Goal: Task Accomplishment & Management: Use online tool/utility

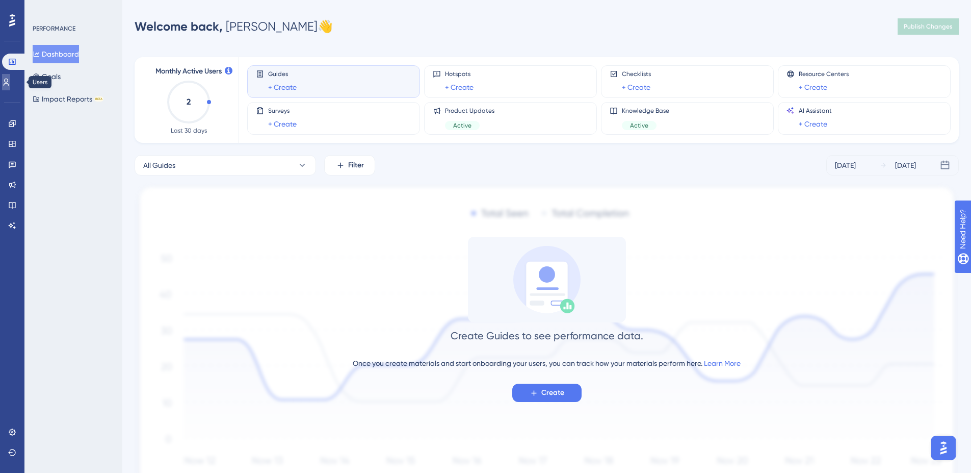
click at [10, 83] on link at bounding box center [6, 82] width 8 height 16
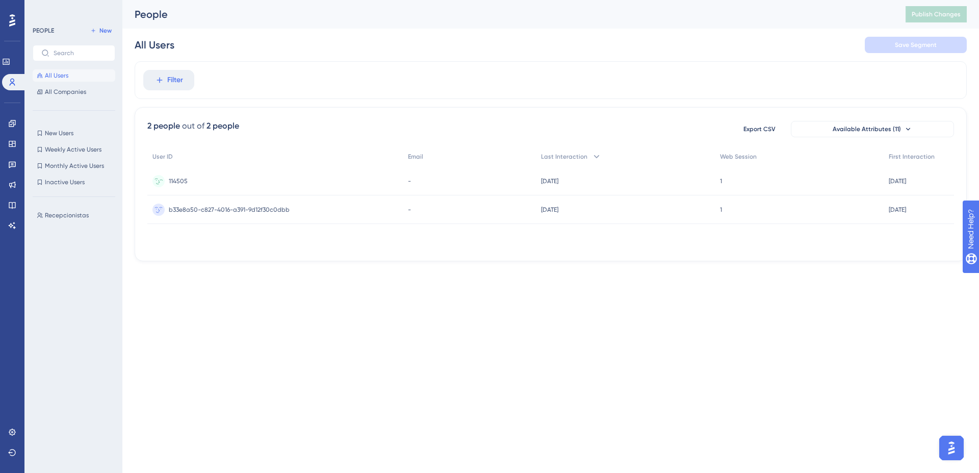
click at [181, 186] on div "114505 114505" at bounding box center [178, 181] width 19 height 29
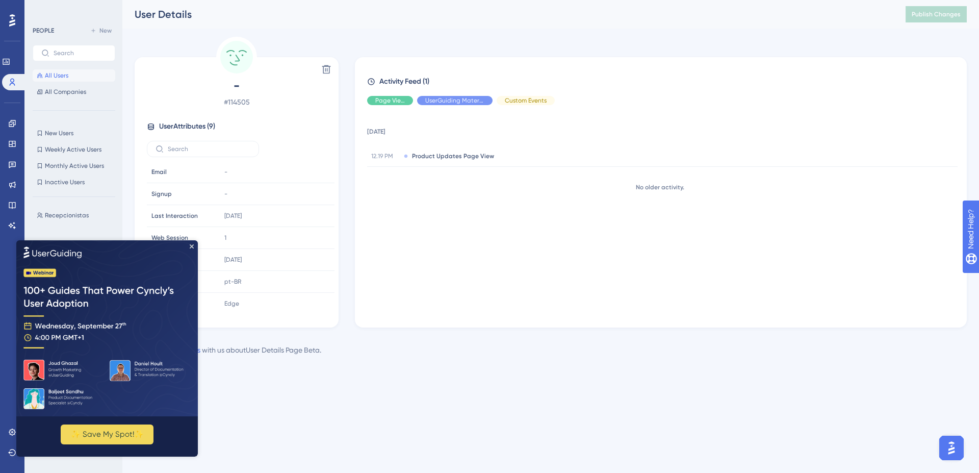
click at [194, 249] on img at bounding box center [107, 328] width 182 height 176
click at [447, 156] on span "Product Updates Page View" at bounding box center [453, 156] width 82 height 8
click at [457, 267] on div "[DATE] 12.19 PM Product Updates Page View Page ID Page ID 97886 Lang Code Lang …" at bounding box center [665, 212] width 596 height 198
click at [193, 251] on img at bounding box center [107, 328] width 182 height 176
click at [193, 247] on icon "Close Preview" at bounding box center [192, 246] width 4 height 4
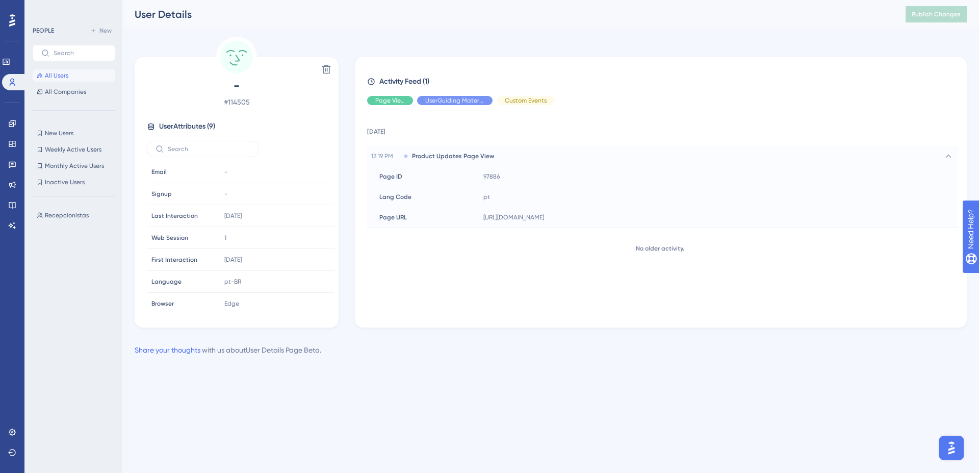
click at [947, 449] on img "Open AI Assistant Launcher" at bounding box center [951, 448] width 18 height 18
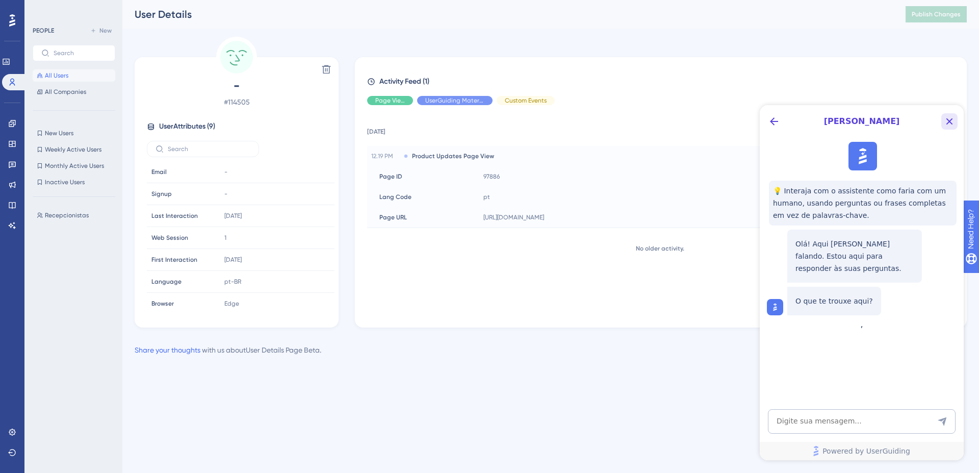
click at [949, 124] on icon "Close Button" at bounding box center [949, 121] width 12 height 12
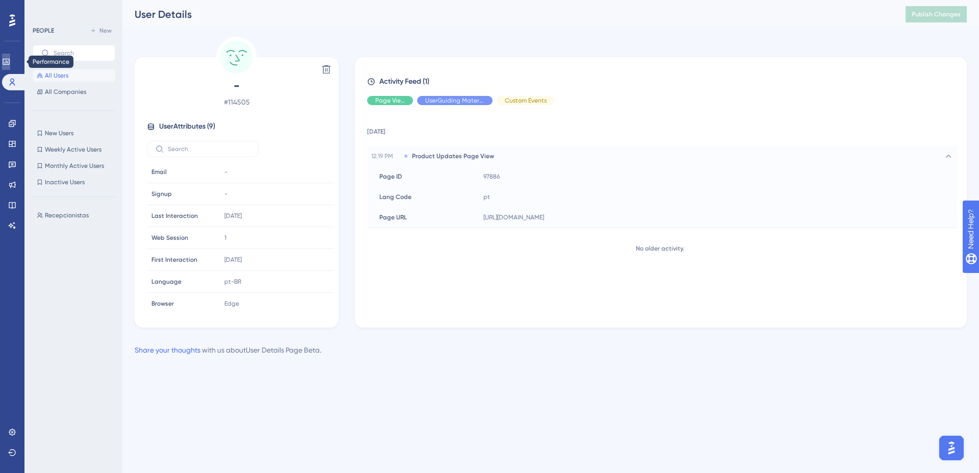
click at [10, 59] on link at bounding box center [6, 62] width 8 height 16
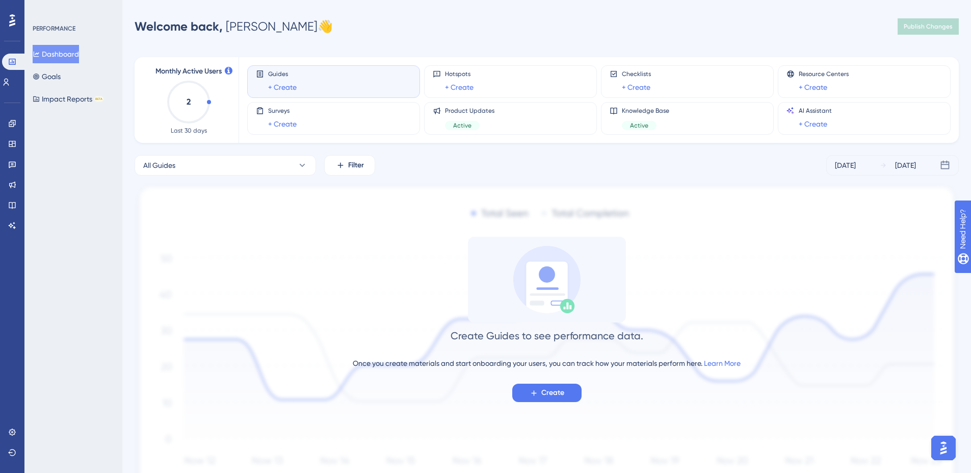
click at [12, 18] on icon at bounding box center [12, 20] width 6 height 12
click at [963, 279] on icon "open resource center" at bounding box center [968, 280] width 11 height 11
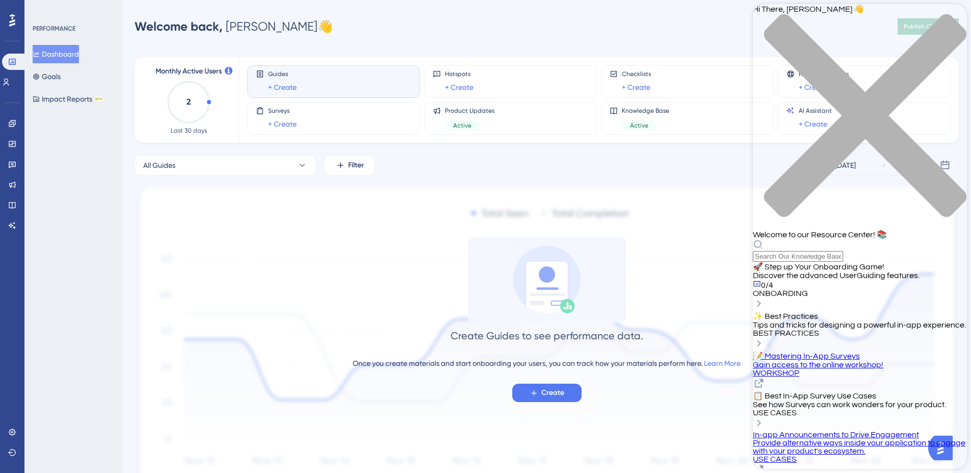
click at [601, 192] on img at bounding box center [547, 339] width 825 height 310
click at [946, 19] on div "close resource center" at bounding box center [860, 122] width 214 height 216
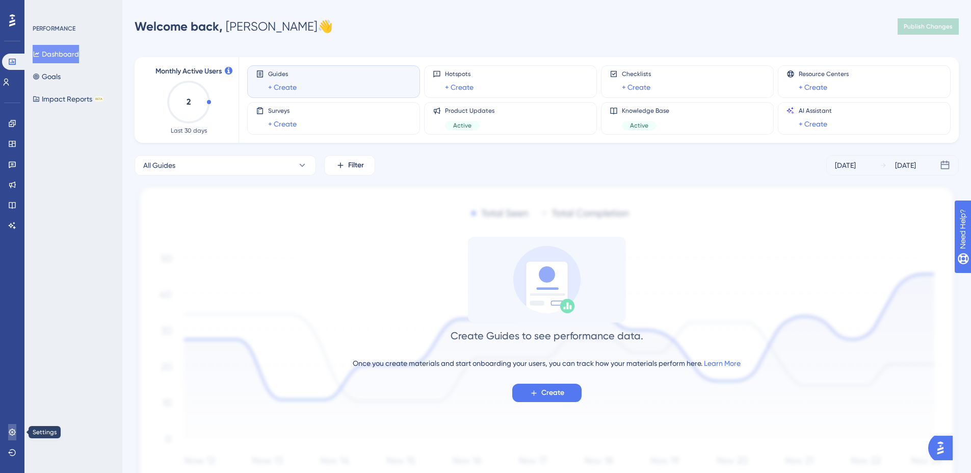
click at [8, 433] on link at bounding box center [12, 432] width 8 height 16
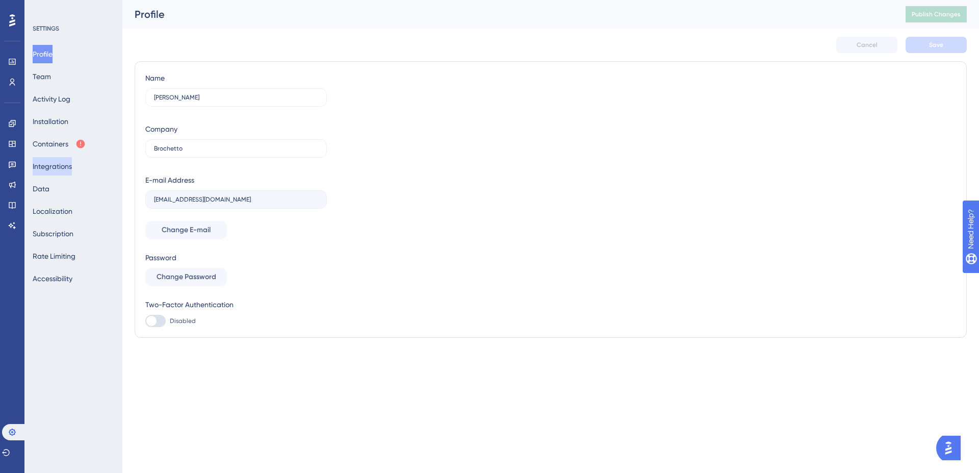
click at [57, 168] on button "Integrations" at bounding box center [52, 166] width 39 height 18
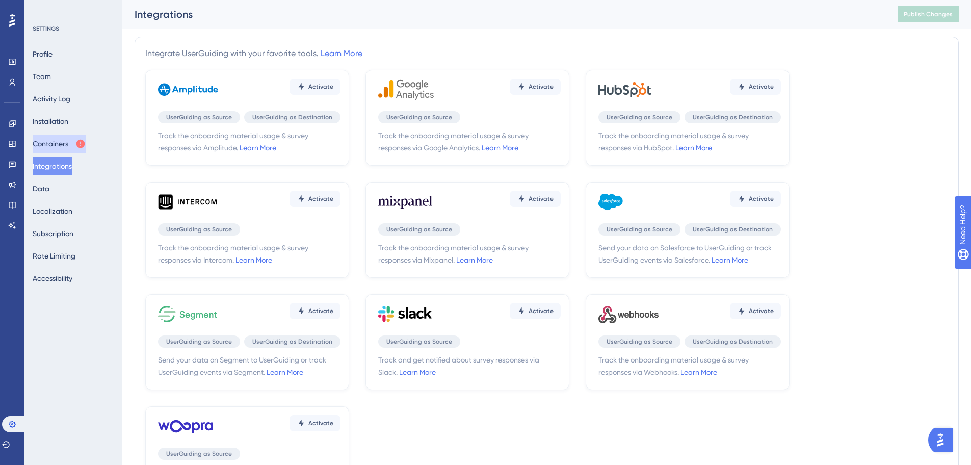
click at [72, 139] on button "Containers" at bounding box center [59, 144] width 53 height 18
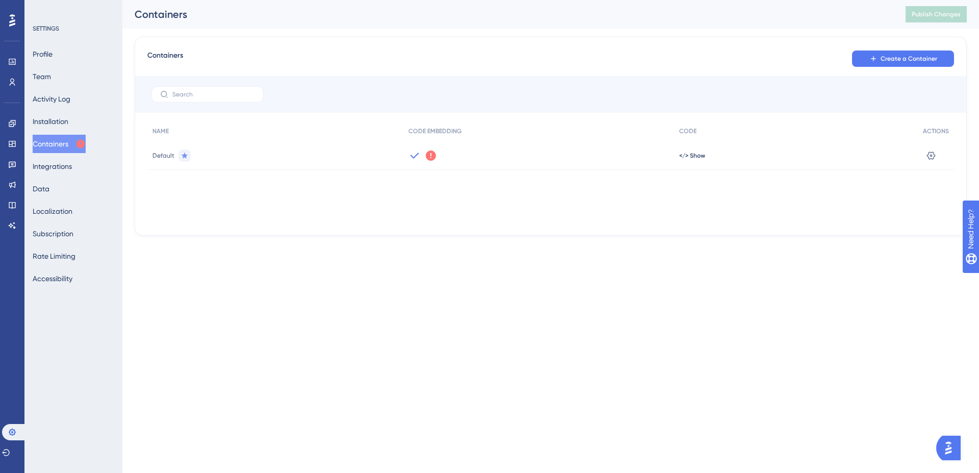
click at [332, 143] on div "Default" at bounding box center [275, 155] width 256 height 29
click at [687, 155] on span "</> Show" at bounding box center [692, 155] width 26 height 8
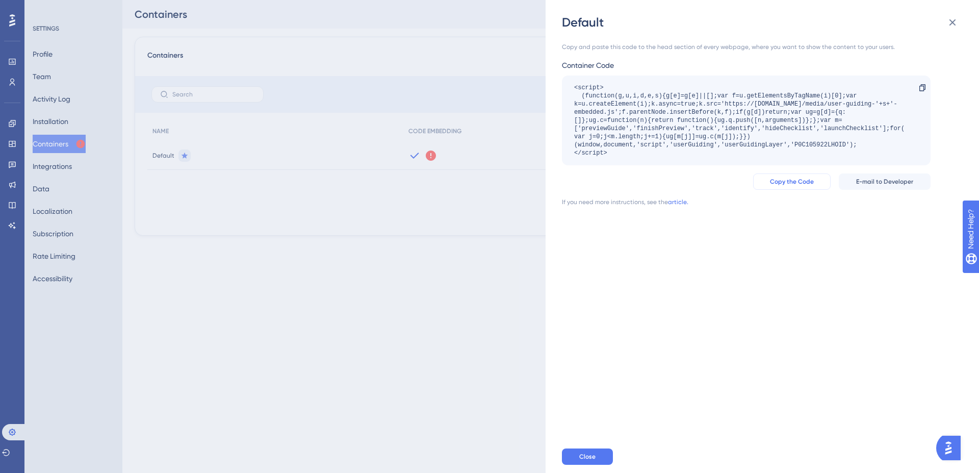
click at [806, 182] on span "Copy the Code" at bounding box center [792, 181] width 44 height 8
click at [227, 117] on div "Default Copy and paste this code to the head section of every webpage, where yo…" at bounding box center [489, 236] width 979 height 473
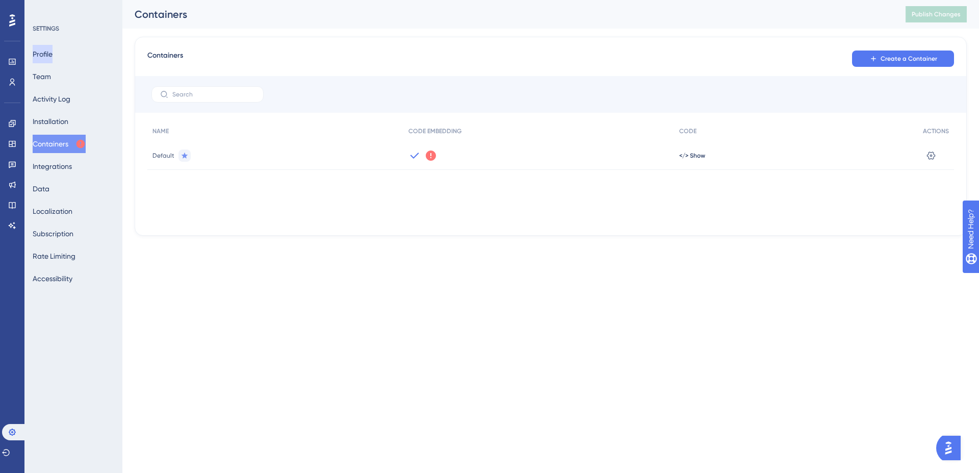
click at [53, 54] on button "Profile" at bounding box center [43, 54] width 20 height 18
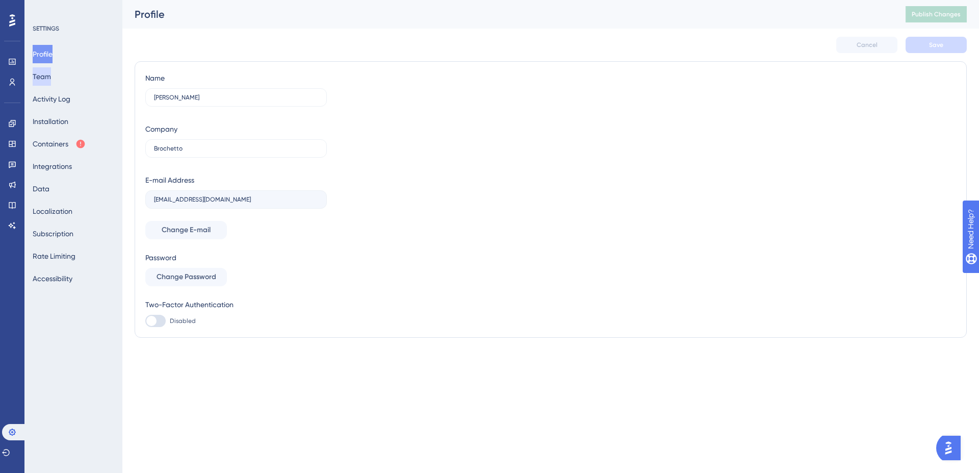
click at [47, 71] on button "Team" at bounding box center [42, 76] width 18 height 18
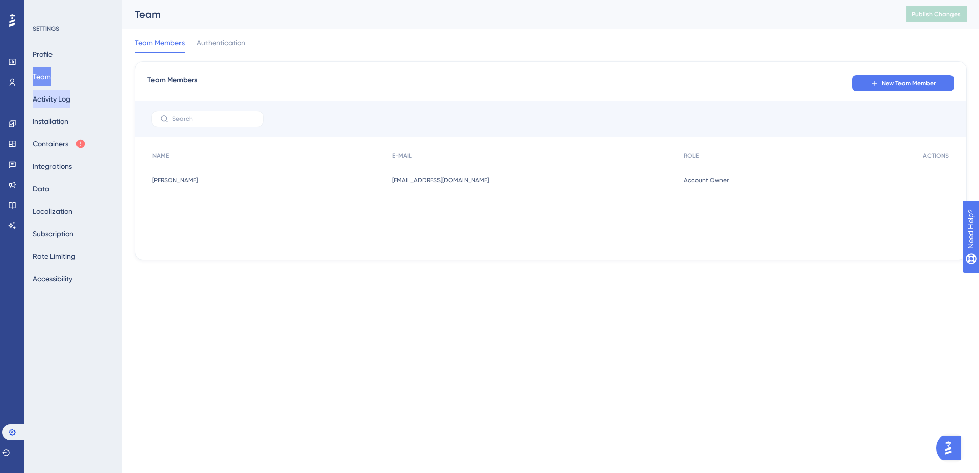
click at [53, 102] on button "Activity Log" at bounding box center [52, 99] width 38 height 18
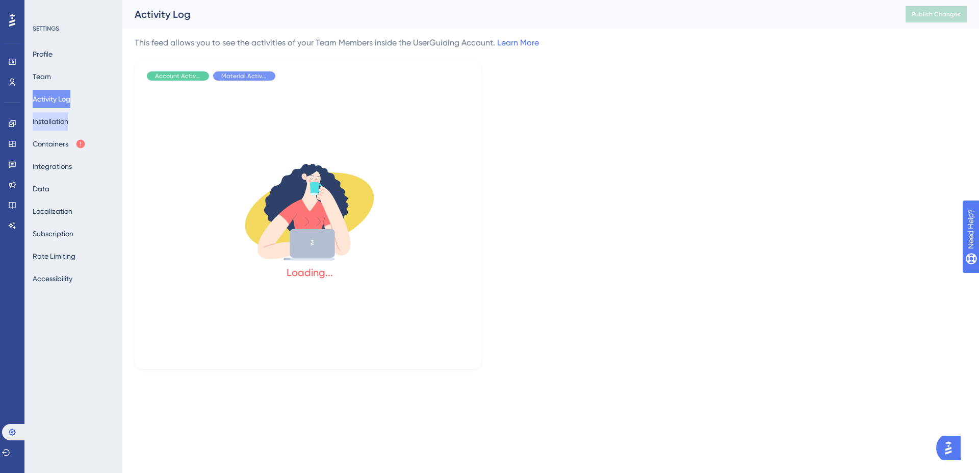
click at [54, 118] on button "Installation" at bounding box center [51, 121] width 36 height 18
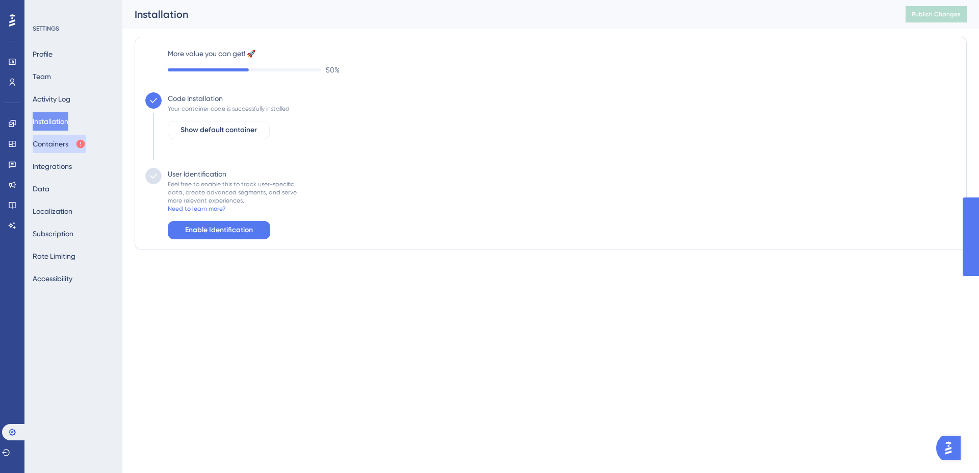
click at [58, 146] on button "Containers" at bounding box center [59, 144] width 53 height 18
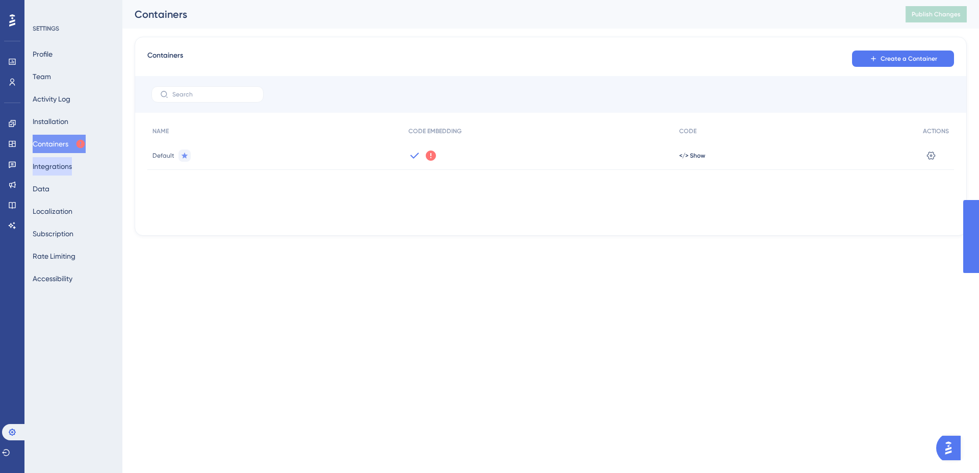
click at [59, 174] on button "Integrations" at bounding box center [52, 166] width 39 height 18
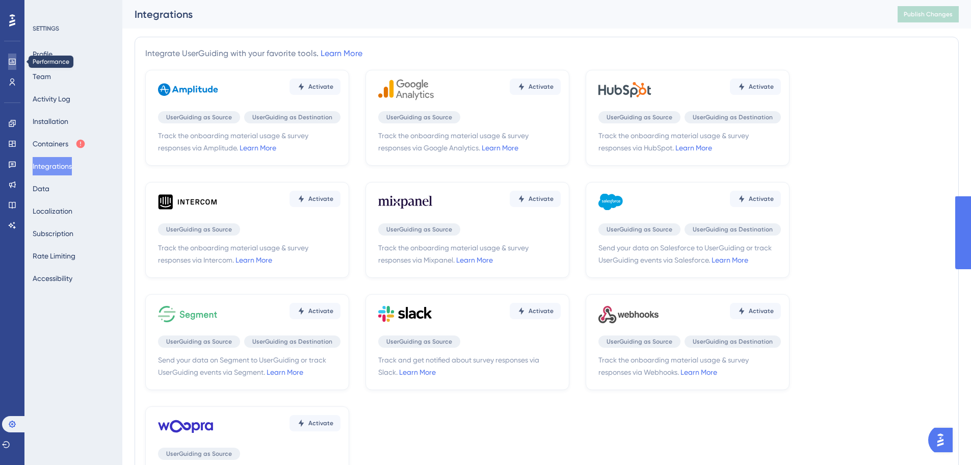
click at [13, 60] on icon at bounding box center [12, 62] width 8 height 8
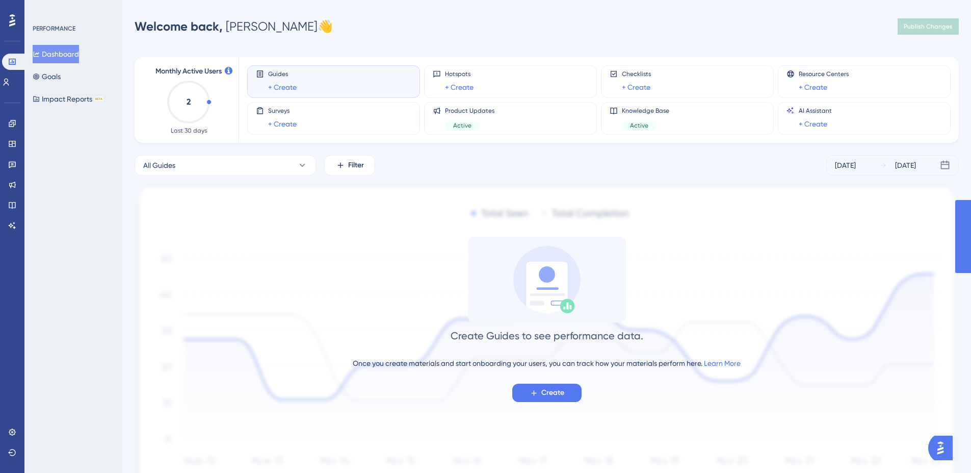
click at [11, 19] on icon at bounding box center [12, 20] width 6 height 13
click at [12, 62] on icon at bounding box center [12, 62] width 8 height 8
click at [75, 74] on div "Dashboard Goals Impact Reports BETA" at bounding box center [74, 76] width 83 height 63
click at [50, 72] on button "Goals" at bounding box center [47, 76] width 28 height 18
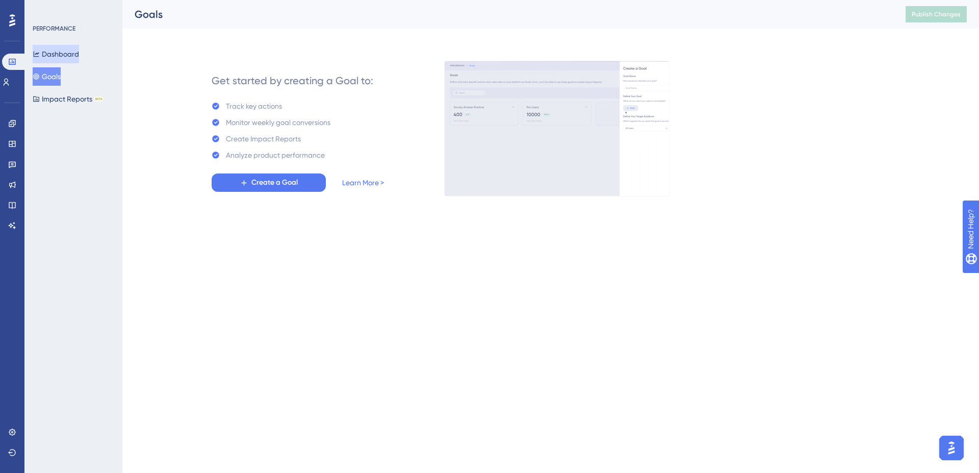
click at [59, 60] on button "Dashboard" at bounding box center [56, 54] width 46 height 18
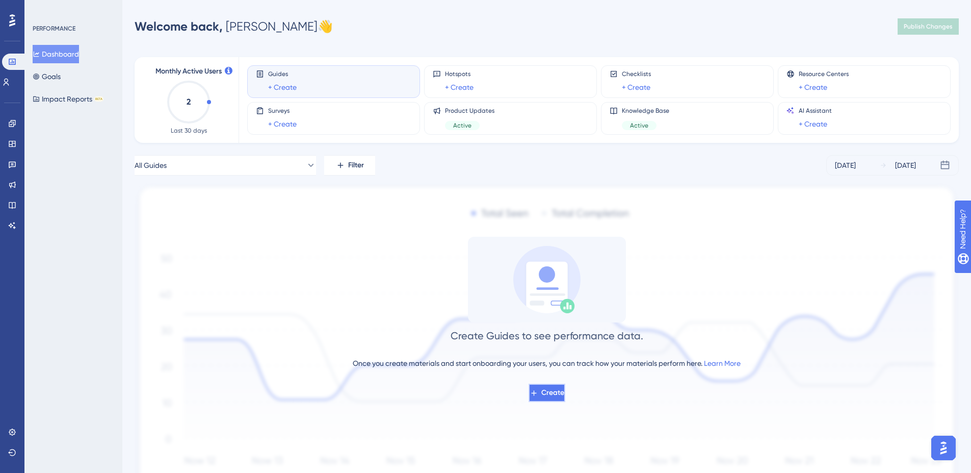
click at [542, 385] on button "Create" at bounding box center [547, 392] width 37 height 18
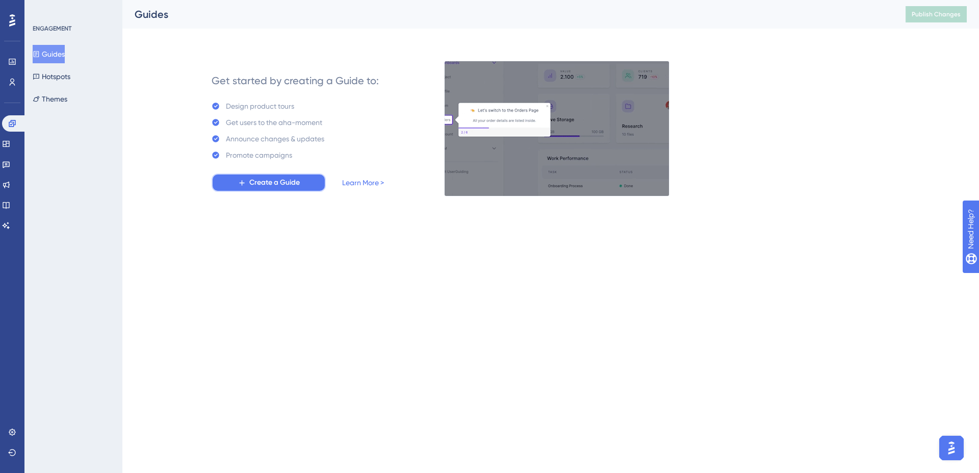
click at [296, 187] on span "Create a Guide" at bounding box center [274, 182] width 50 height 12
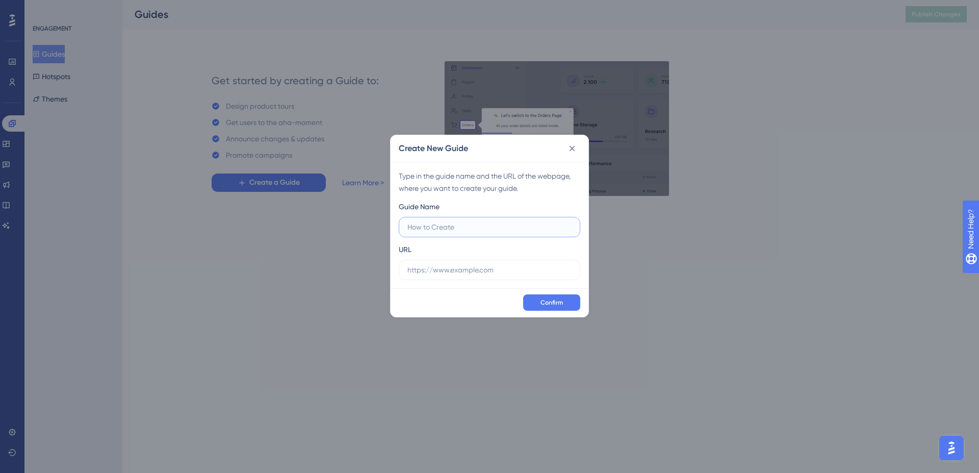
paste input "Teste UserGuiding"
type input "Teste UserGuiding"
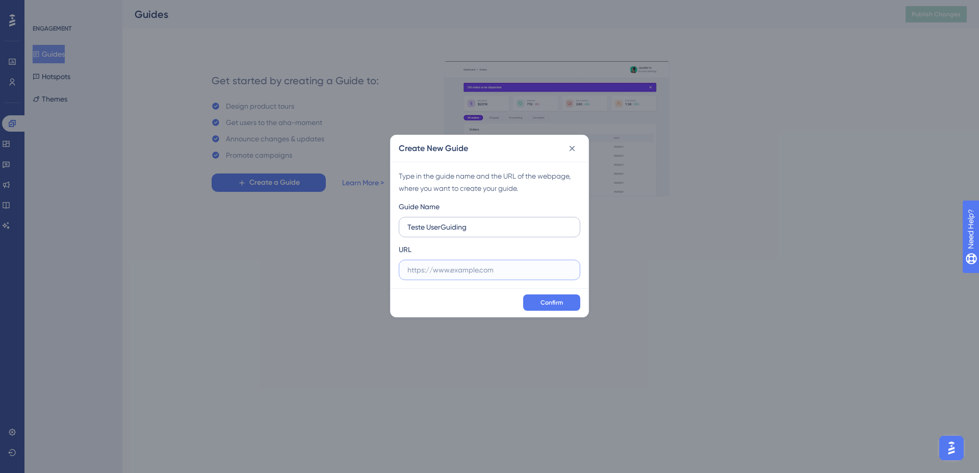
paste input "http://localhost/"
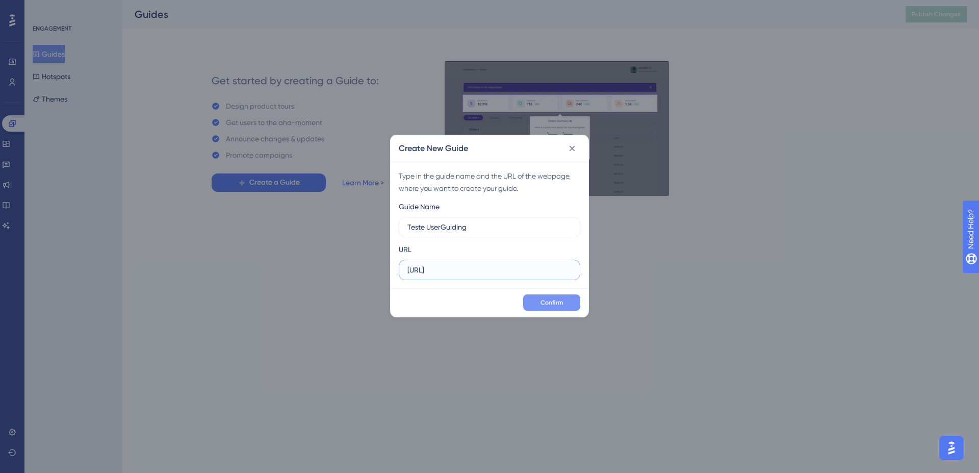
type input "http://localhost/"
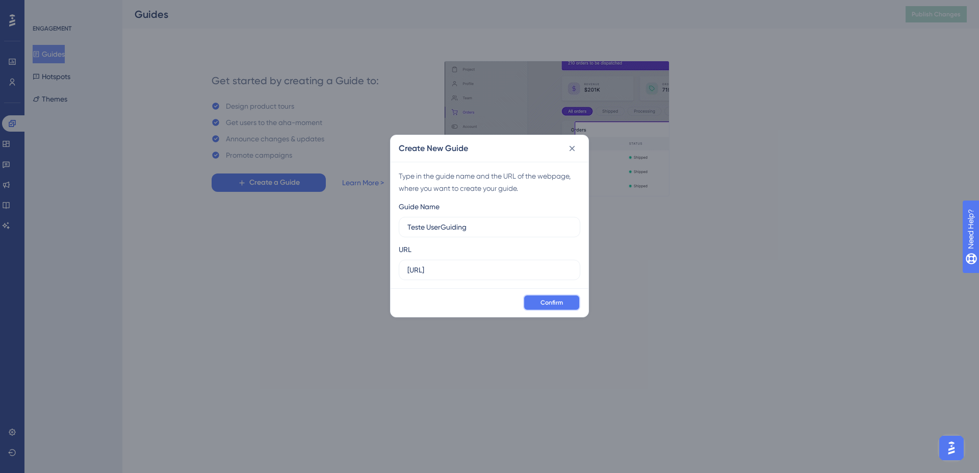
click at [557, 308] on button "Confirm" at bounding box center [551, 302] width 57 height 16
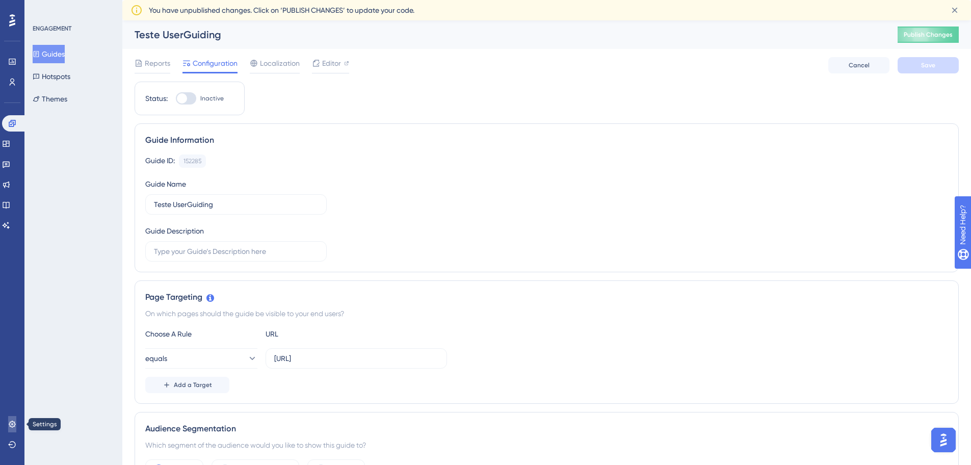
click at [11, 425] on icon at bounding box center [12, 424] width 8 height 8
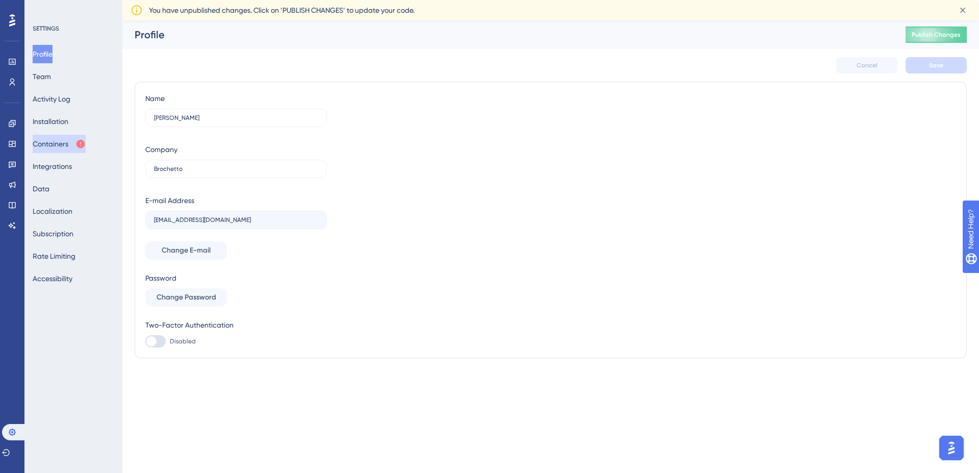
click at [40, 146] on button "Containers" at bounding box center [59, 144] width 53 height 18
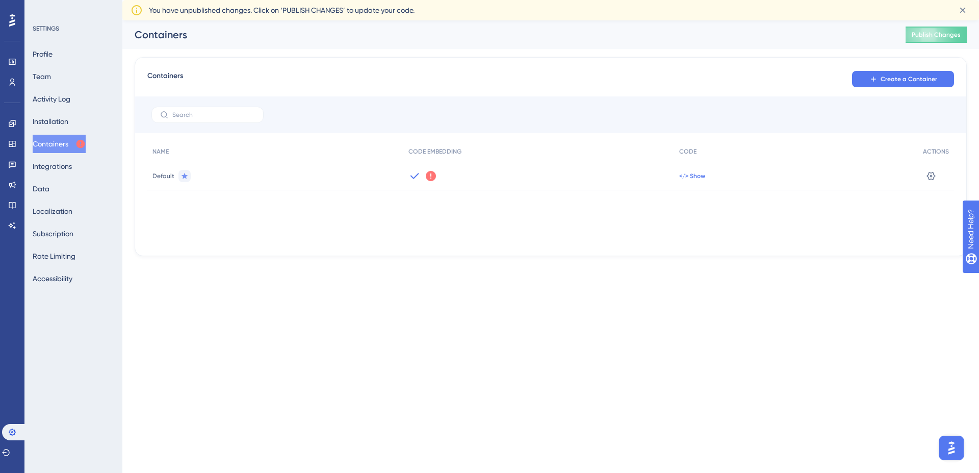
click at [696, 175] on span "</> Show" at bounding box center [692, 176] width 26 height 8
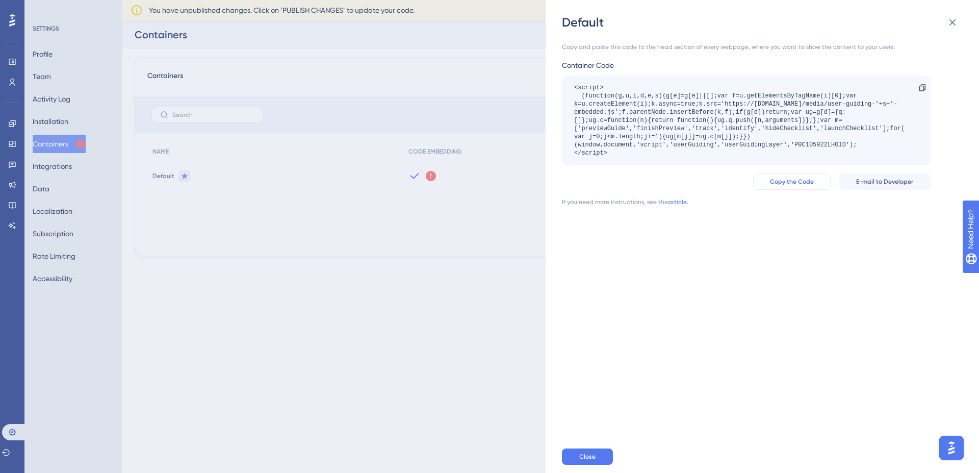
click at [814, 188] on button "Copy the Code" at bounding box center [792, 181] width 78 height 16
click at [386, 276] on div "Default Copy and paste this code to the head section of every webpage, where yo…" at bounding box center [489, 236] width 979 height 473
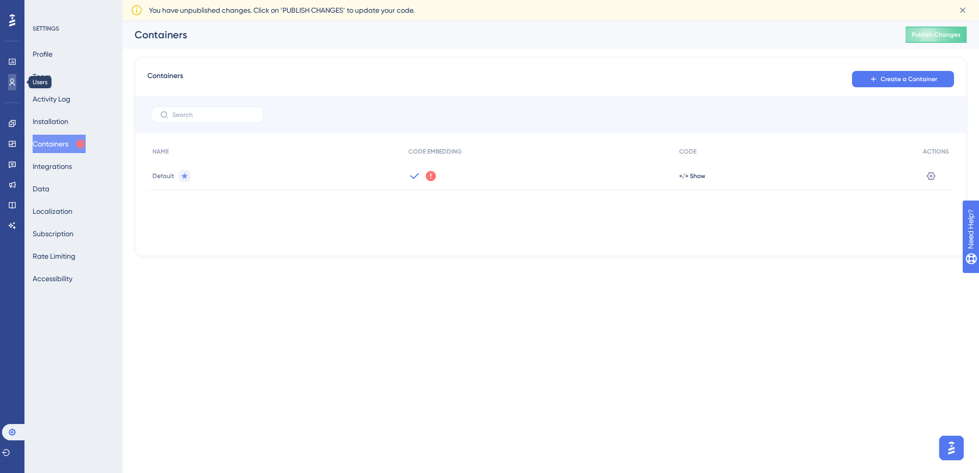
click at [14, 85] on icon at bounding box center [13, 82] width 6 height 7
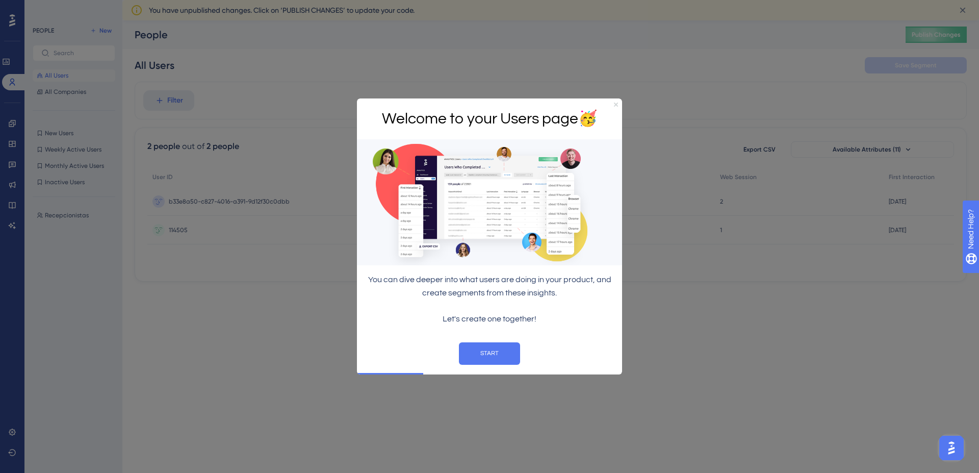
click at [616, 103] on icon "Close Preview" at bounding box center [616, 104] width 4 height 4
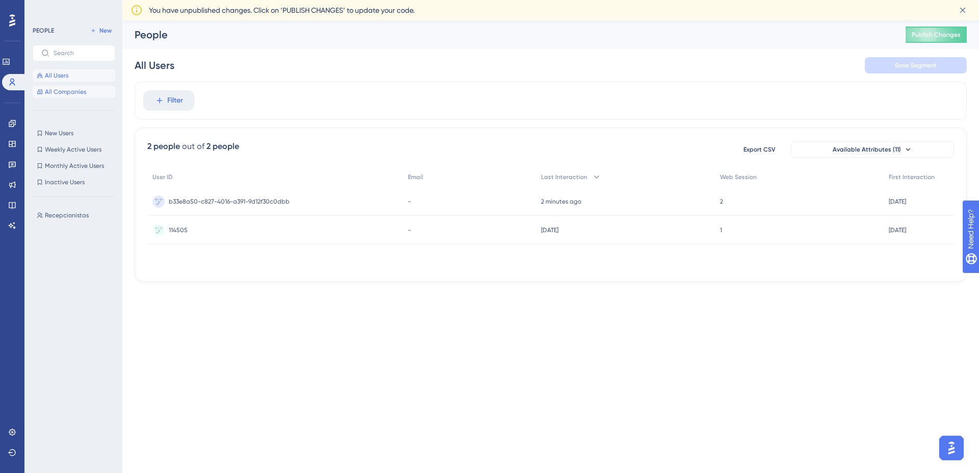
click at [77, 92] on span "All Companies" at bounding box center [65, 92] width 41 height 8
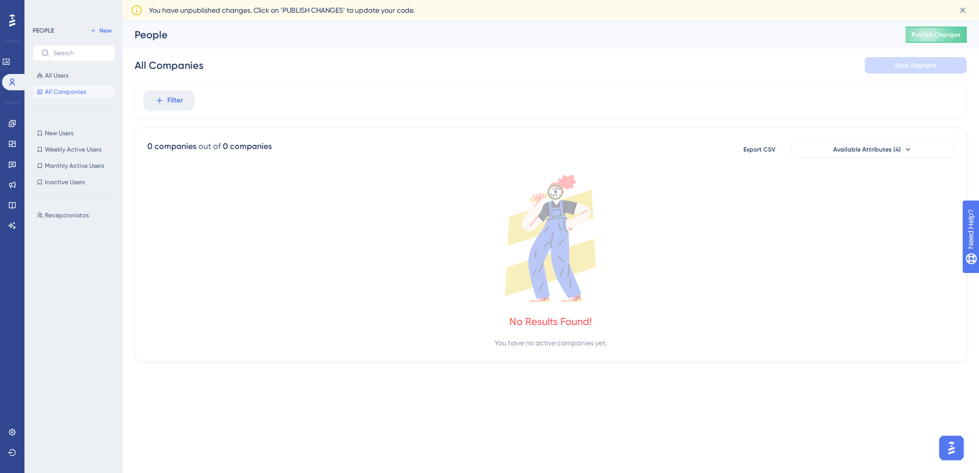
click at [7, 22] on div at bounding box center [12, 20] width 16 height 16
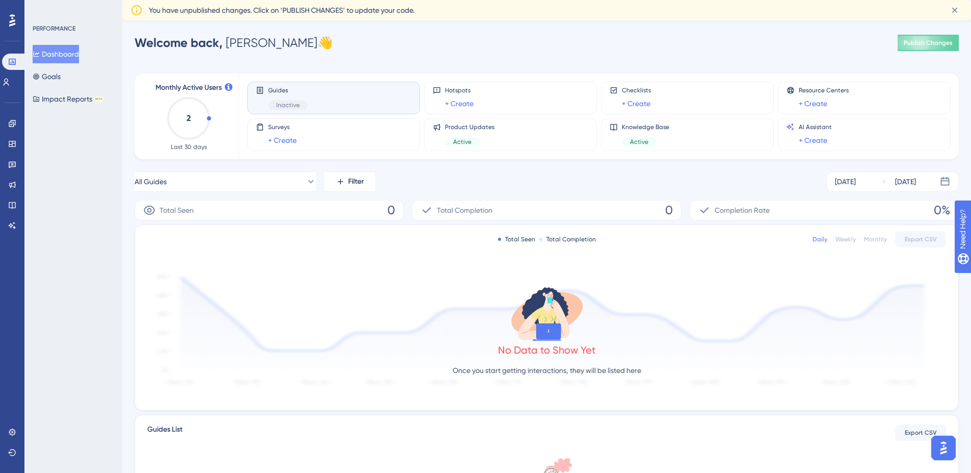
click at [279, 96] on div "Guides Inactive" at bounding box center [288, 97] width 40 height 23
click at [273, 87] on span "Guides" at bounding box center [288, 90] width 40 height 8
click at [10, 80] on icon at bounding box center [6, 82] width 8 height 8
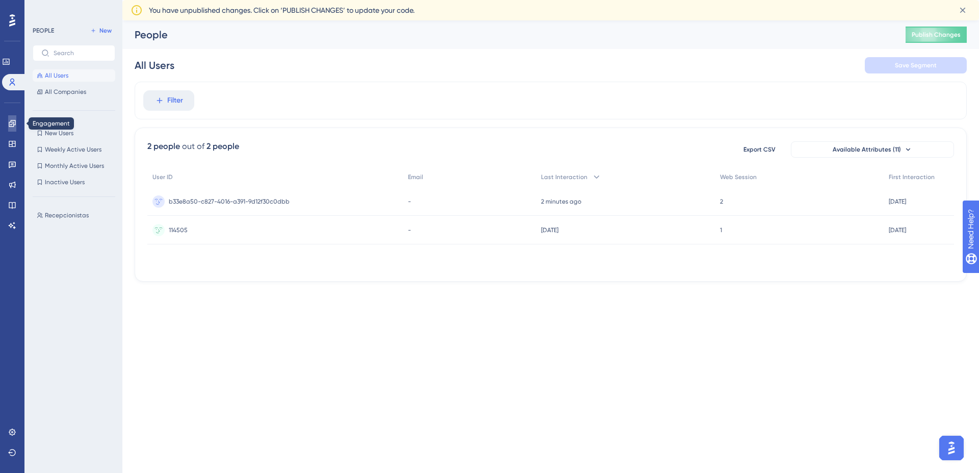
click at [10, 125] on icon at bounding box center [12, 123] width 8 height 8
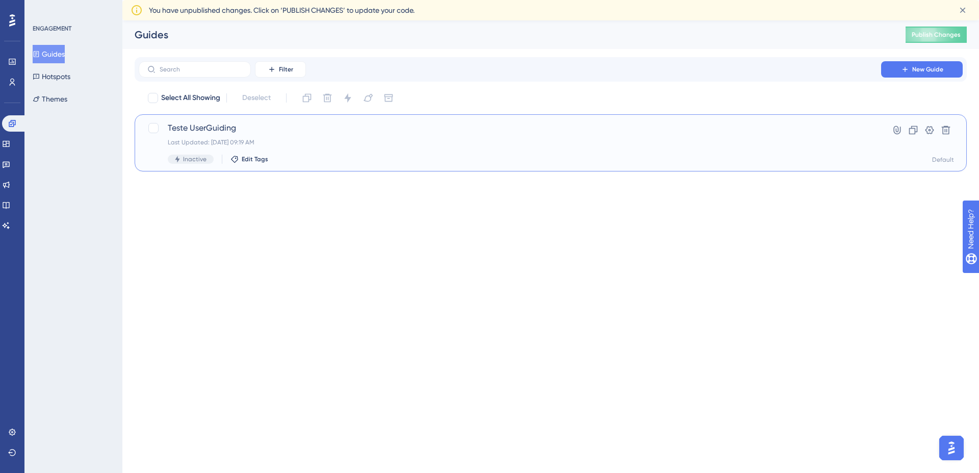
click at [250, 126] on span "Teste UserGuiding" at bounding box center [510, 128] width 684 height 12
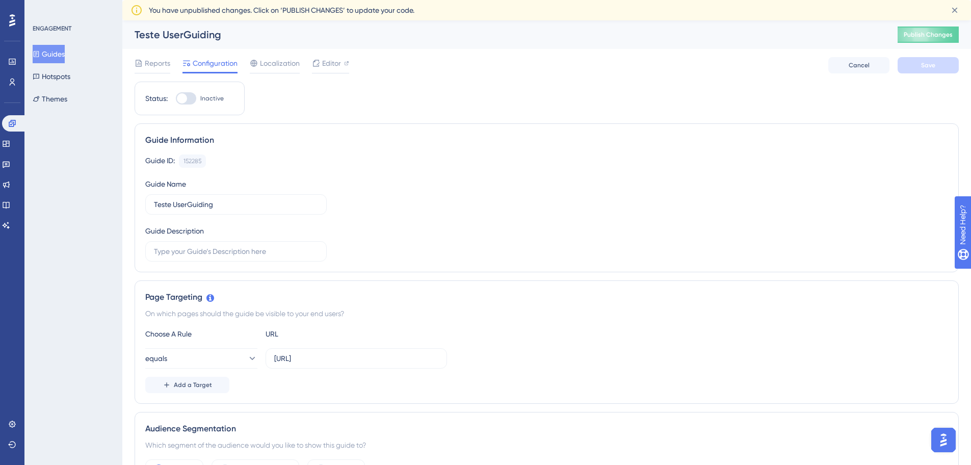
click at [187, 100] on div at bounding box center [182, 98] width 10 height 10
click at [176, 99] on input "Inactive" at bounding box center [175, 98] width 1 height 1
checkbox input "true"
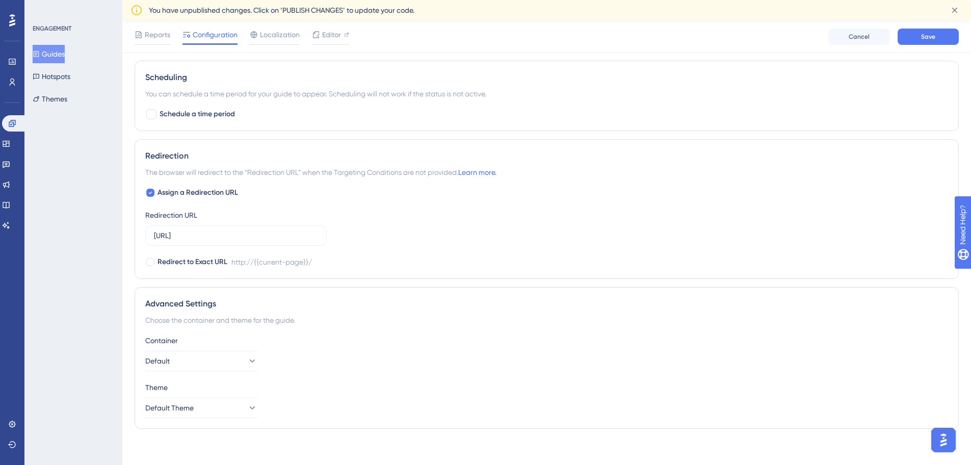
scroll to position [642, 0]
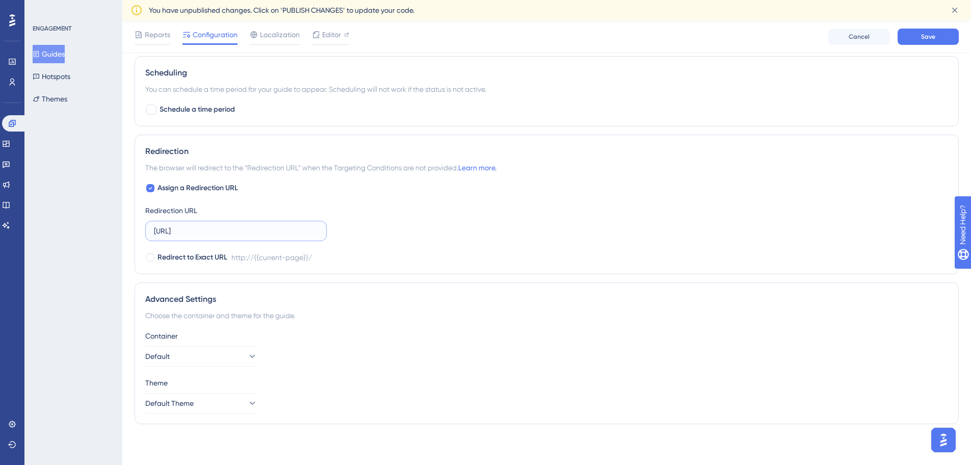
click at [273, 233] on input "http://localhost/" at bounding box center [236, 230] width 164 height 11
paste input "solucoes/webdental_solucoes/index.php?from=login"
click at [253, 233] on input "http://localhost/solucoes/webdental_solucoes/index.php?from=login" at bounding box center [236, 230] width 164 height 11
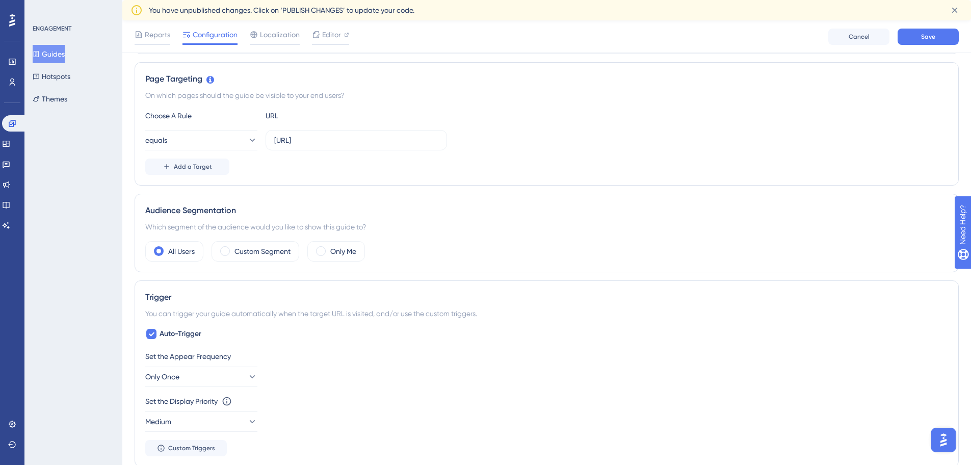
scroll to position [211, 0]
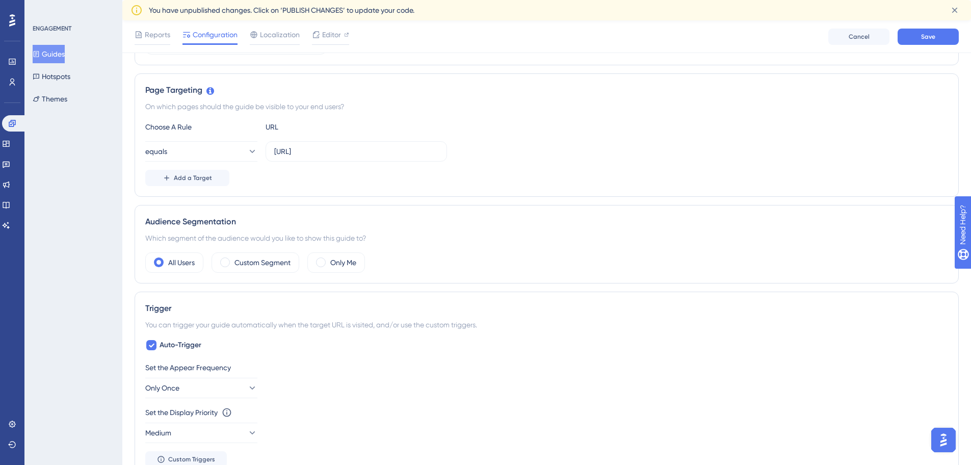
type input "http://localhost/solucoes/webdental_solucoes/index.php?from=login"
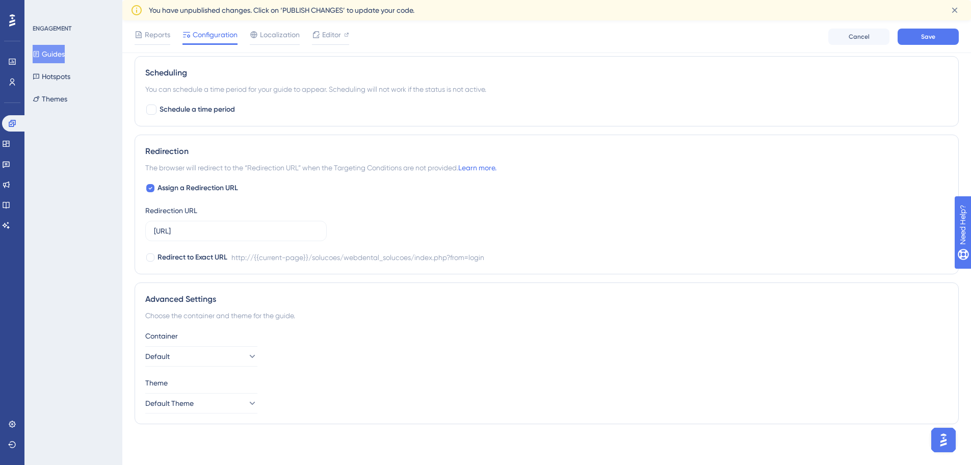
scroll to position [69, 0]
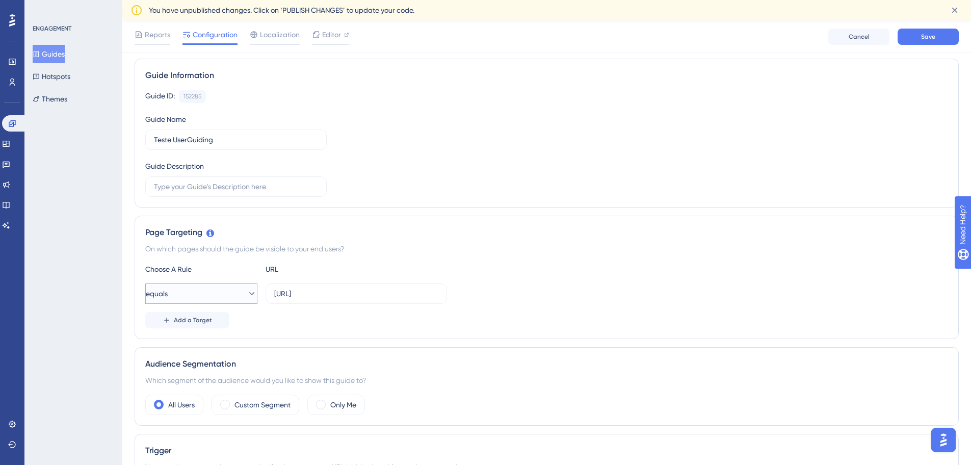
click at [247, 297] on icon at bounding box center [252, 294] width 10 height 10
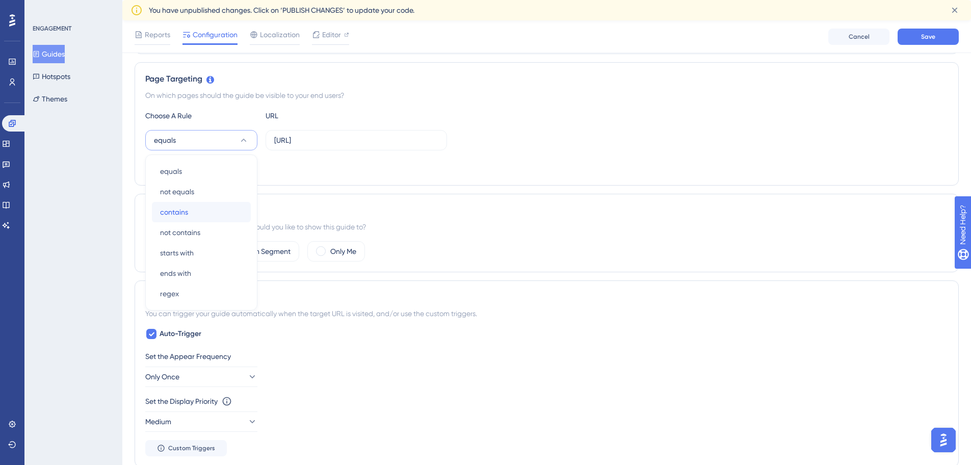
click at [225, 211] on div "contains contains" at bounding box center [201, 212] width 83 height 20
click at [325, 134] on label "http://localhost/" at bounding box center [357, 140] width 182 height 20
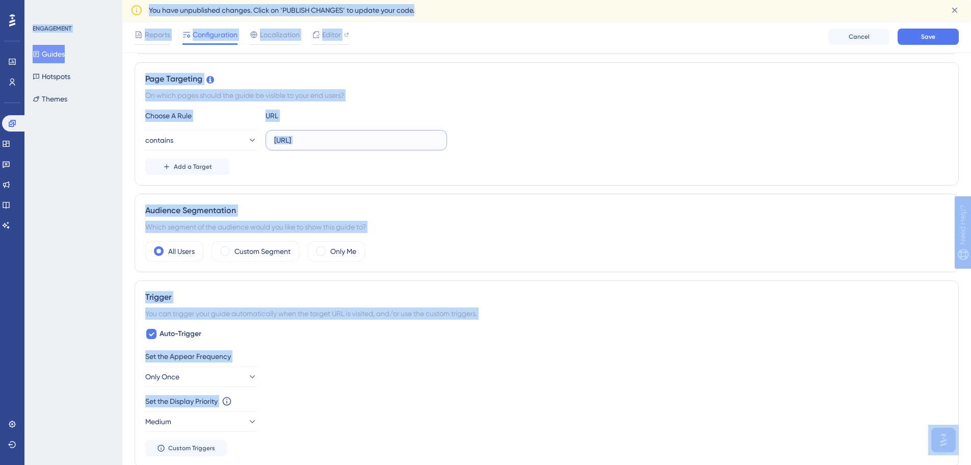
click at [335, 139] on input "http://localhost/" at bounding box center [356, 140] width 164 height 11
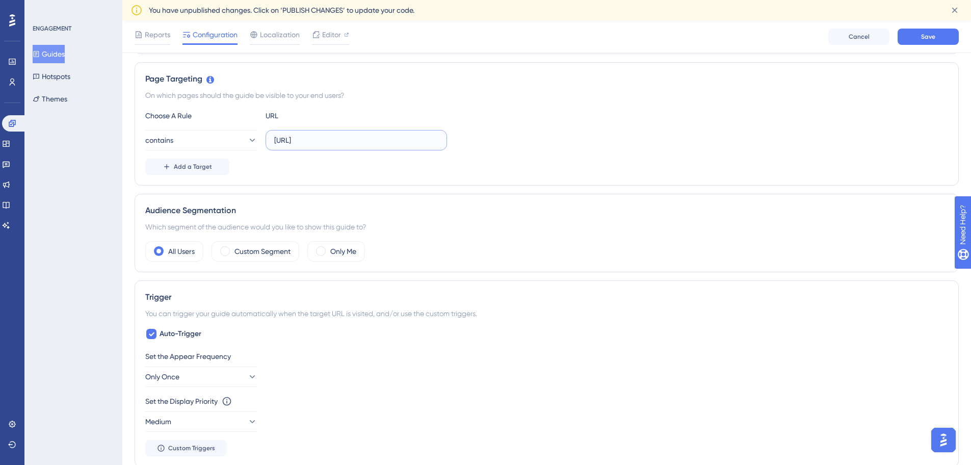
paste input "solucoes/webdental_solucoes/index.php?from=login"
type input "http://localhost/solucoes/webdental_solucoes"
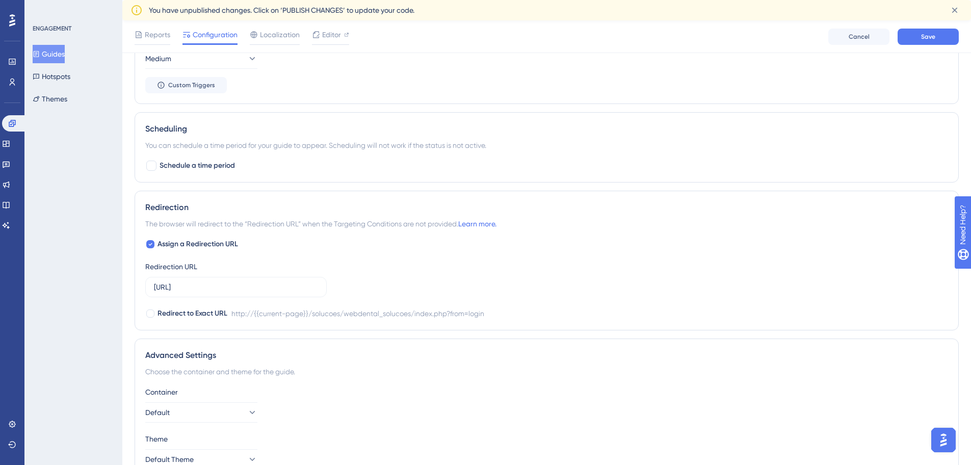
scroll to position [642, 0]
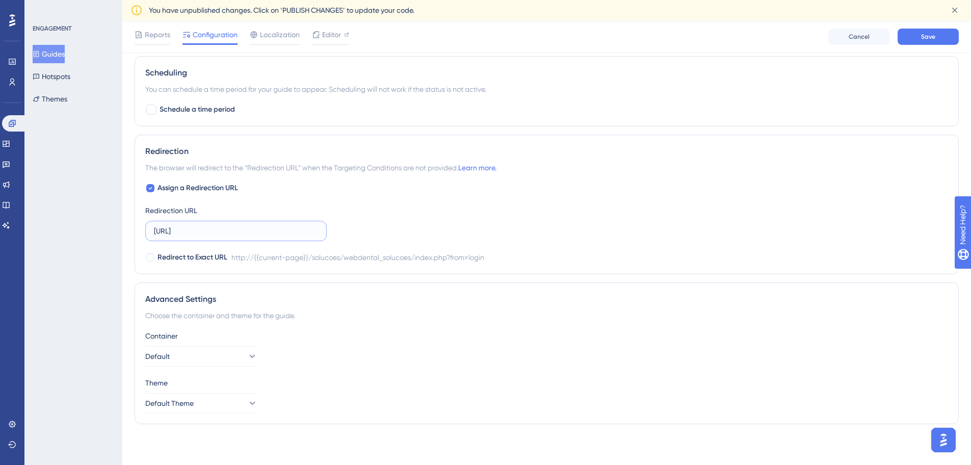
click at [276, 235] on input "http://localhost/solucoes/webdental_solucoes/index.php?from=login" at bounding box center [236, 230] width 164 height 11
click at [905, 30] on button "Save" at bounding box center [928, 37] width 61 height 16
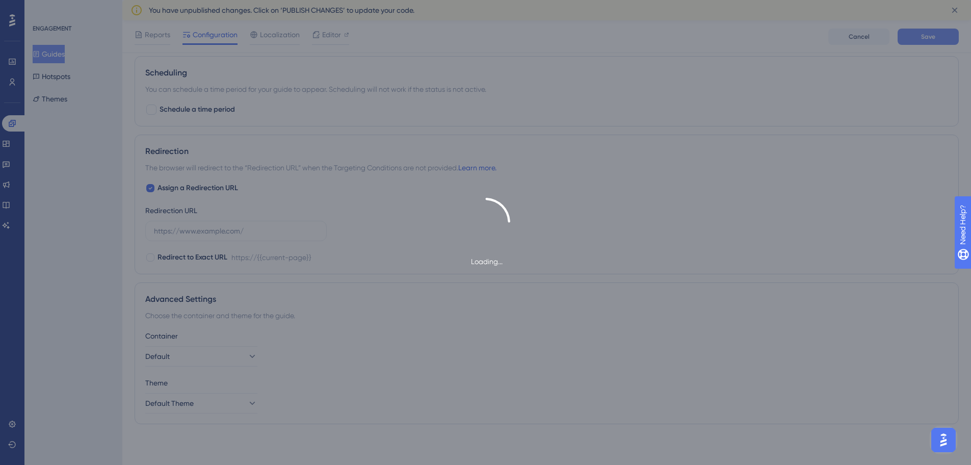
click at [905, 30] on div "Loading..." at bounding box center [485, 232] width 971 height 465
type input "http://localhost/"
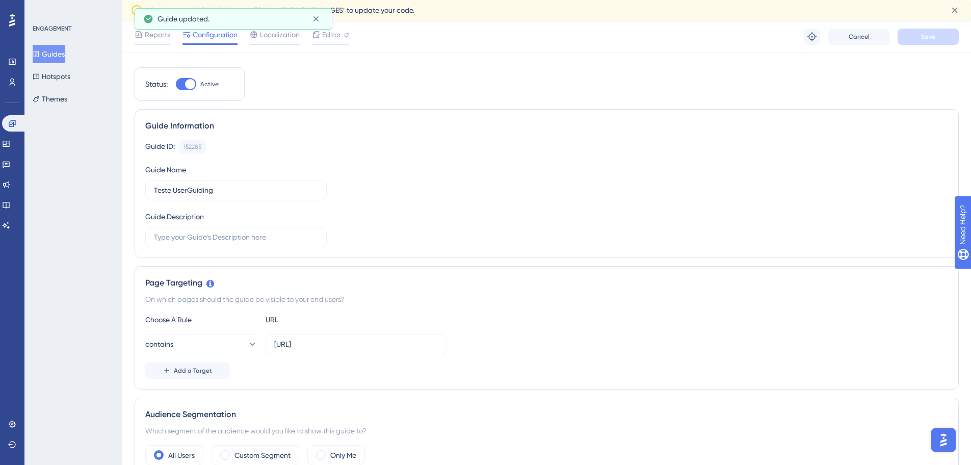
scroll to position [0, 0]
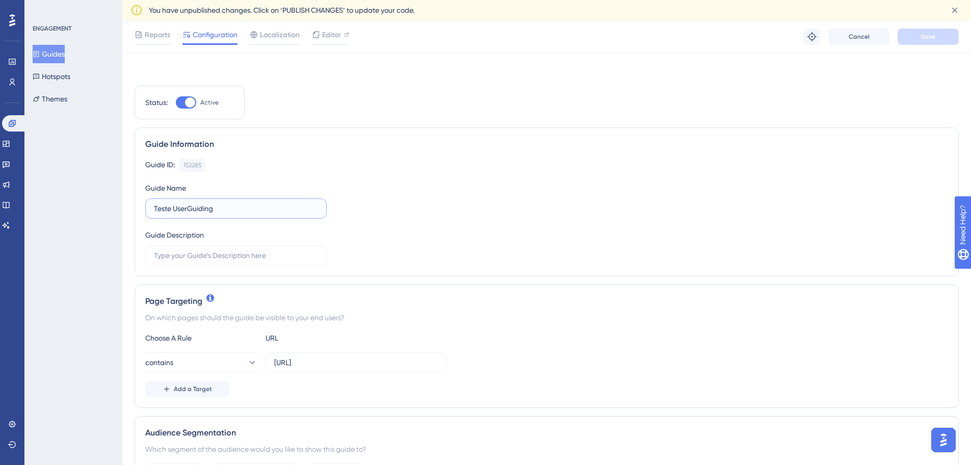
click at [301, 203] on input "Teste UserGuiding" at bounding box center [236, 208] width 164 height 11
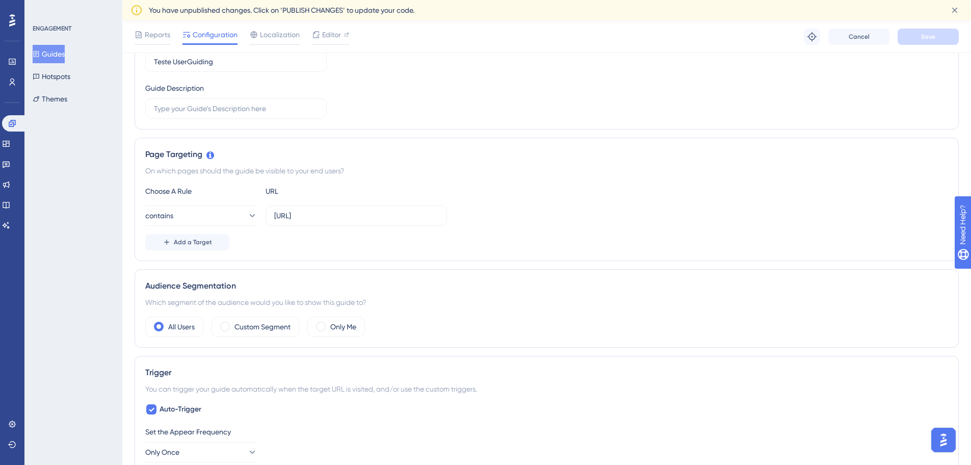
scroll to position [180, 0]
